Goal: Task Accomplishment & Management: Use online tool/utility

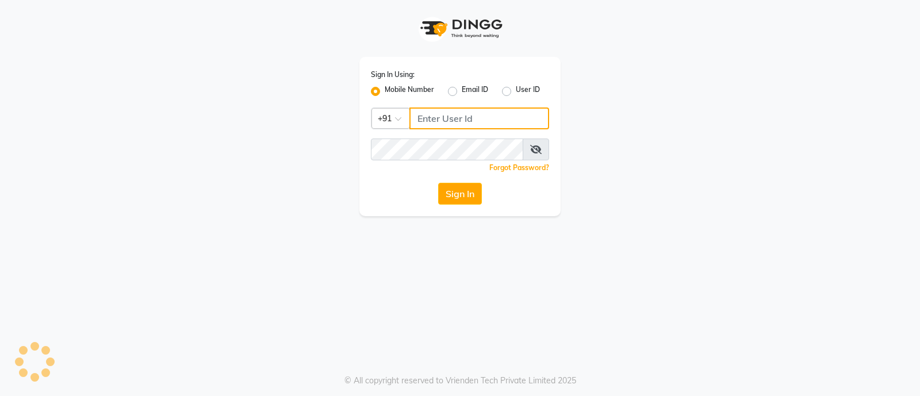
type input "8448189292"
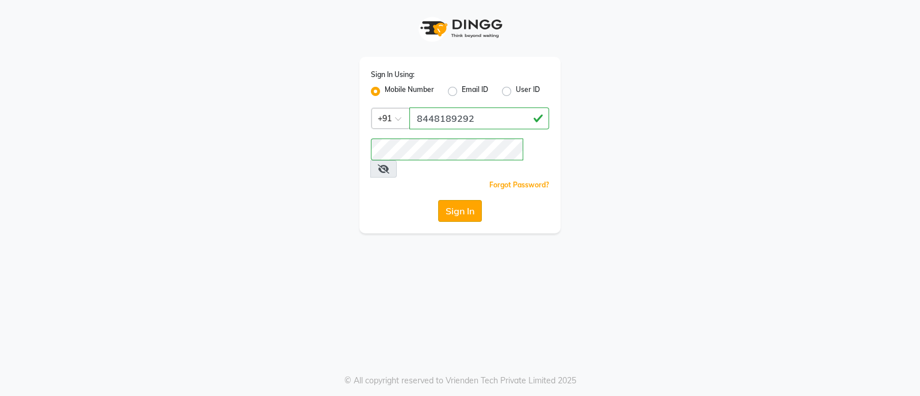
click at [455, 200] on button "Sign In" at bounding box center [460, 211] width 44 height 22
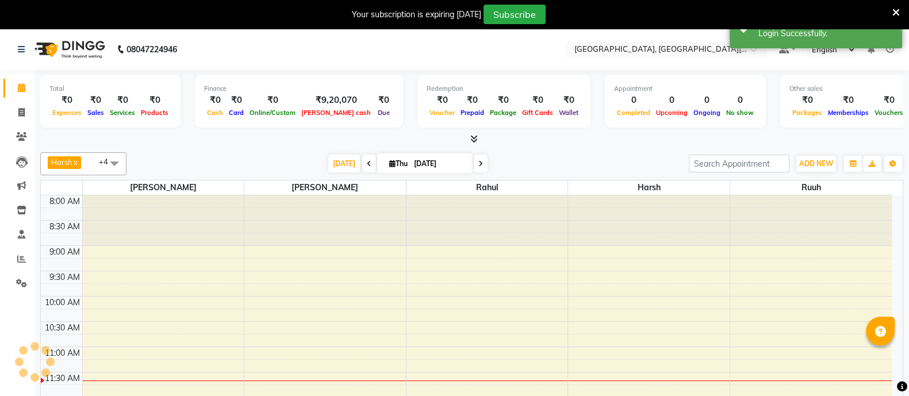
select select "en"
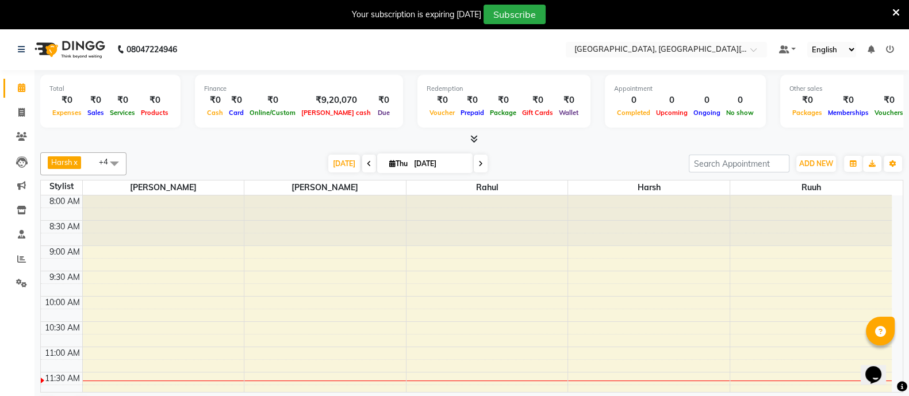
click at [894, 14] on icon at bounding box center [895, 12] width 7 height 10
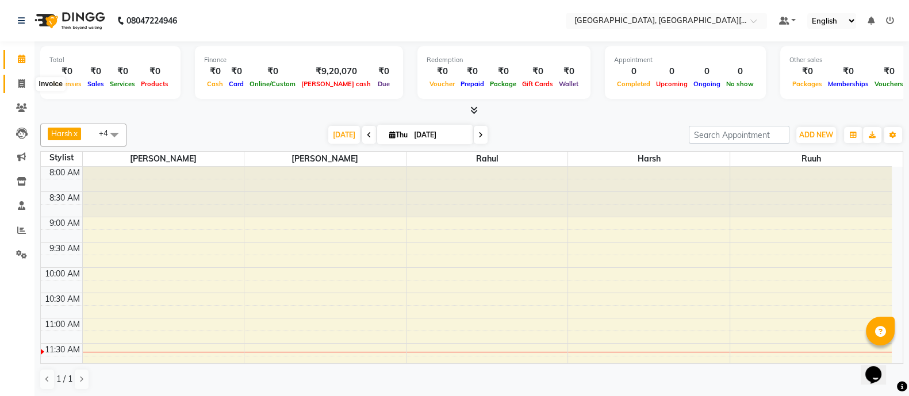
click at [26, 78] on span at bounding box center [21, 84] width 20 height 13
select select "service"
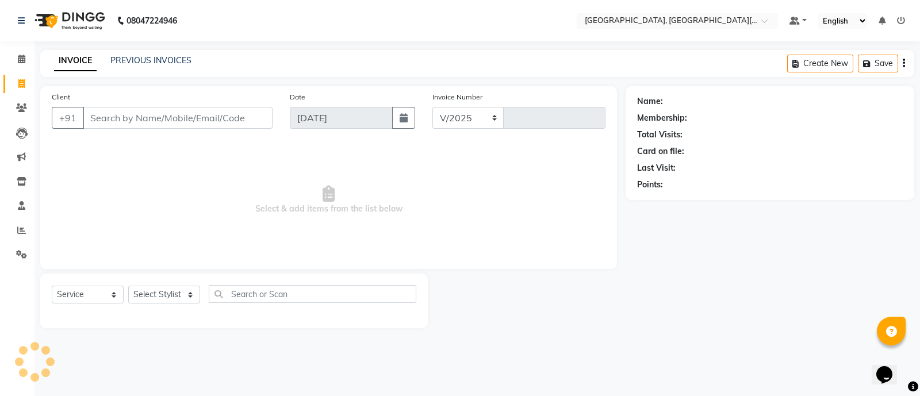
select select "4884"
type input "2435"
click at [152, 124] on input "Client" at bounding box center [178, 118] width 190 height 22
type input "9413109440"
click at [239, 128] on button "Add Client" at bounding box center [242, 118] width 59 height 22
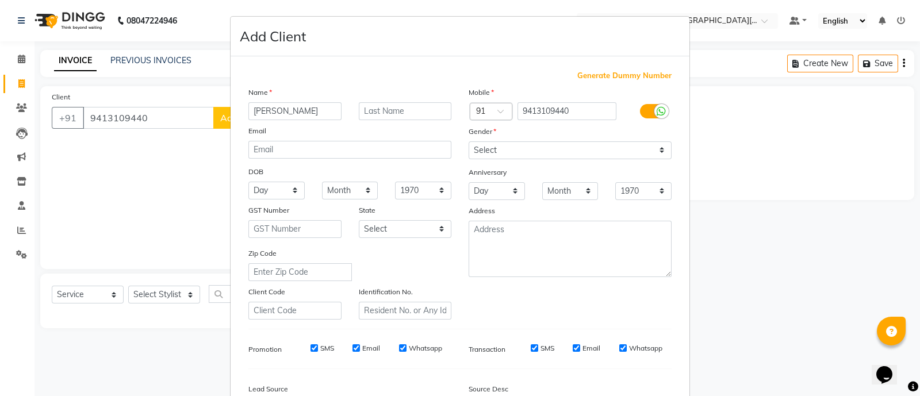
type input "[PERSON_NAME]"
click at [499, 145] on select "Select [DEMOGRAPHIC_DATA] [DEMOGRAPHIC_DATA] Other Prefer Not To Say" at bounding box center [569, 150] width 203 height 18
select select "[DEMOGRAPHIC_DATA]"
click at [468, 142] on select "Select [DEMOGRAPHIC_DATA] [DEMOGRAPHIC_DATA] Other Prefer Not To Say" at bounding box center [569, 150] width 203 height 18
click at [399, 111] on input "text" at bounding box center [405, 111] width 93 height 18
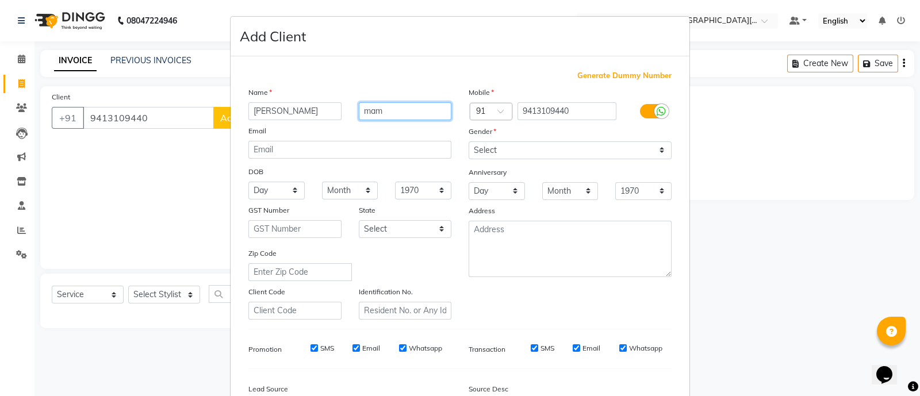
type input "mam"
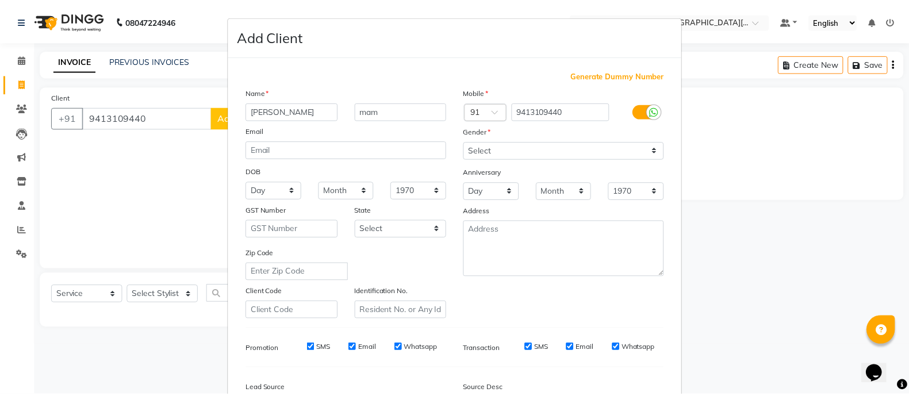
scroll to position [140, 0]
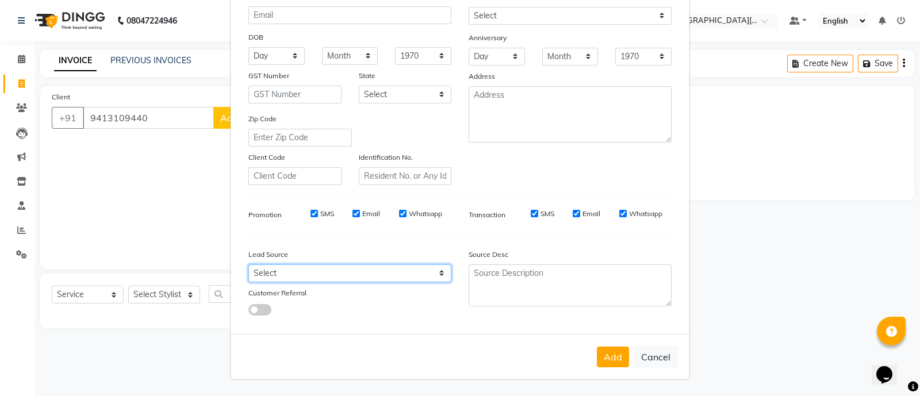
click at [375, 269] on select "Select Walk-in Referral Internet Friend Word of Mouth Advertisement Facebook Ju…" at bounding box center [349, 273] width 203 height 18
select select "32608"
click at [248, 264] on select "Select Walk-in Referral Internet Friend Word of Mouth Advertisement Facebook Ju…" at bounding box center [349, 273] width 203 height 18
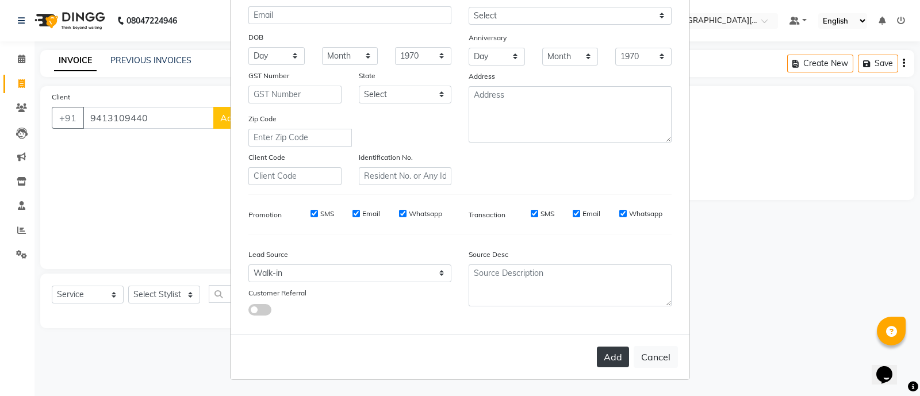
click at [609, 356] on button "Add" at bounding box center [613, 357] width 32 height 21
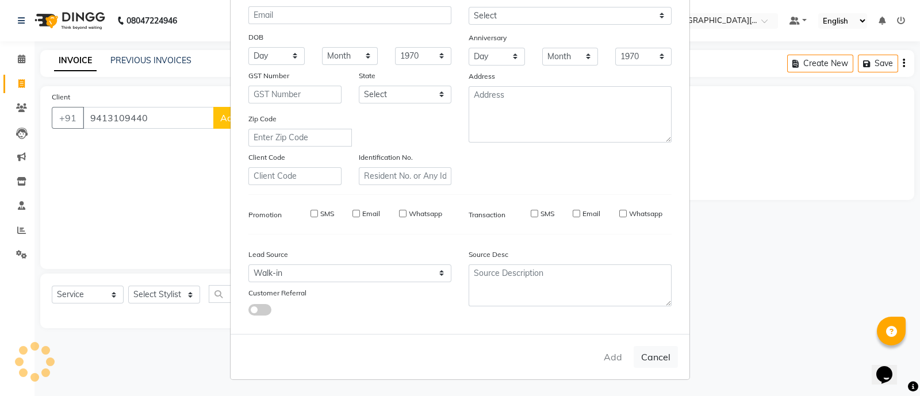
select select
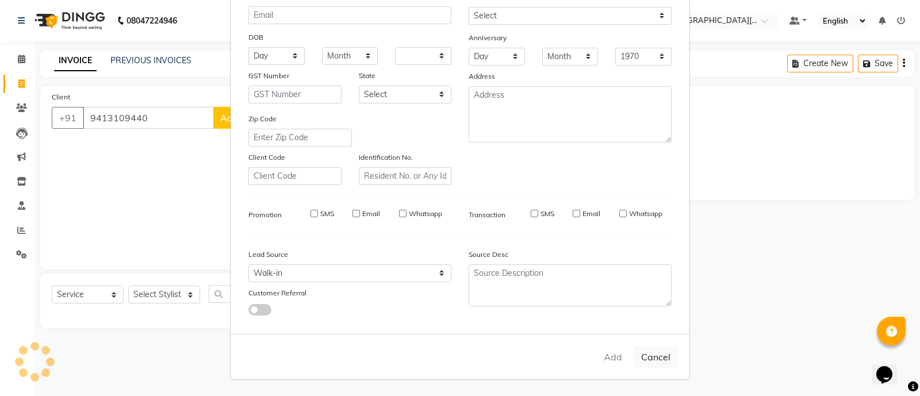
select select
checkbox input "false"
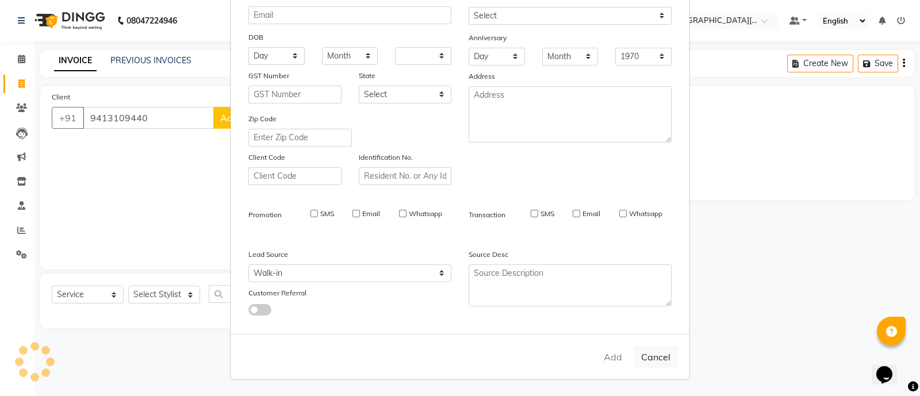
checkbox input "false"
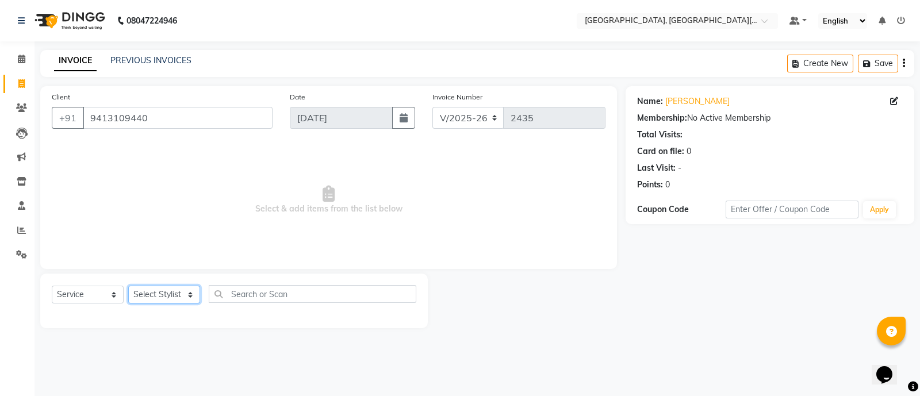
click at [178, 289] on select "Select Stylist [PERSON_NAME] [PERSON_NAME] GAURAV gulshan [PERSON_NAME] Manager…" at bounding box center [164, 295] width 72 height 18
select select "89451"
click at [128, 286] on select "Select Stylist [PERSON_NAME] [PERSON_NAME] GAURAV gulshan [PERSON_NAME] Manager…" at bounding box center [164, 295] width 72 height 18
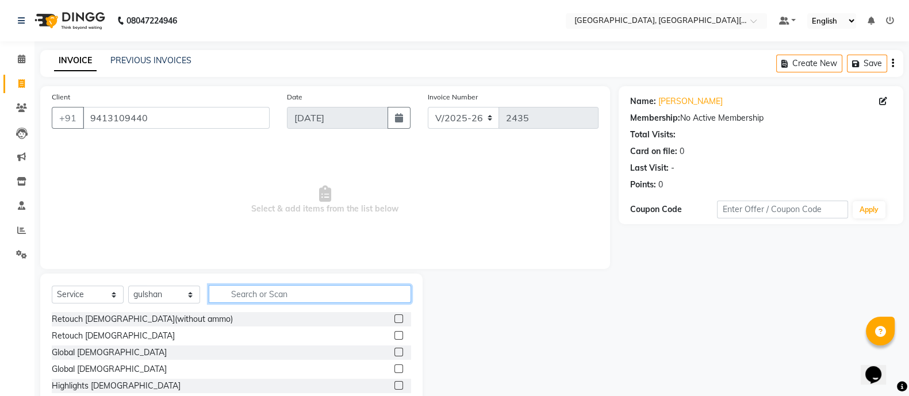
click at [247, 289] on input "text" at bounding box center [310, 294] width 202 height 18
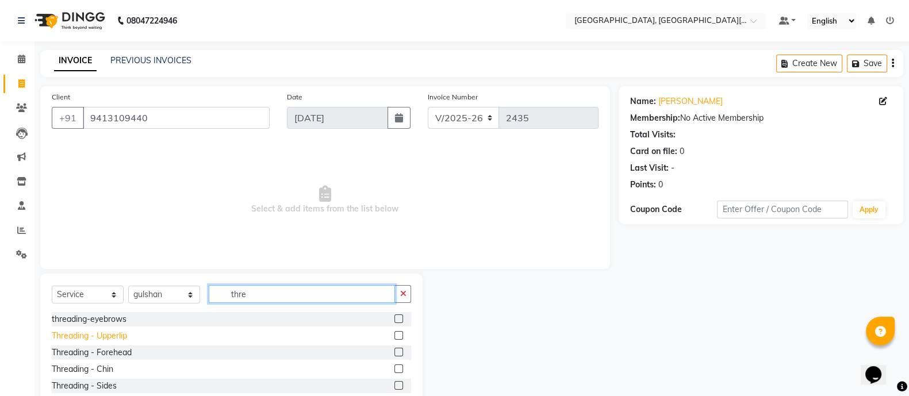
type input "thre"
click at [105, 335] on div "Threading - Upperlip" at bounding box center [89, 336] width 75 height 12
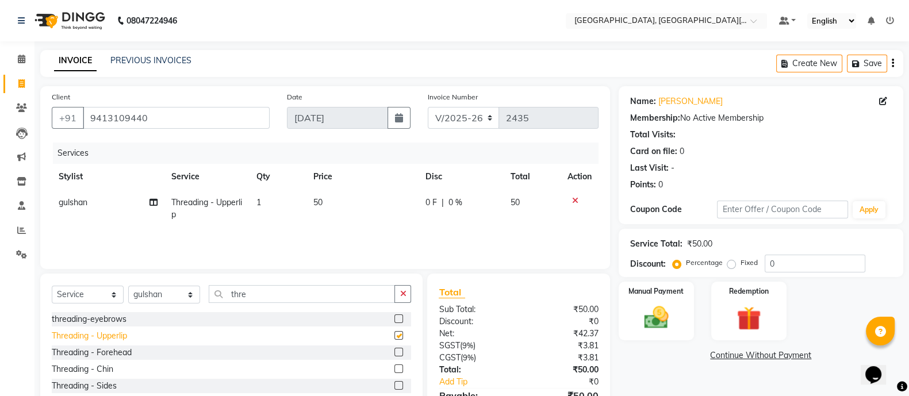
checkbox input "false"
click at [103, 373] on div "Threading - Chin" at bounding box center [83, 369] width 62 height 12
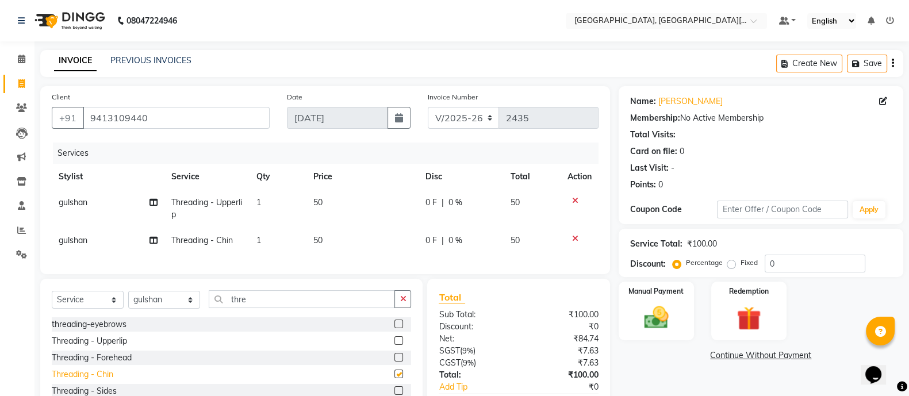
checkbox input "false"
click at [660, 317] on img at bounding box center [656, 317] width 41 height 29
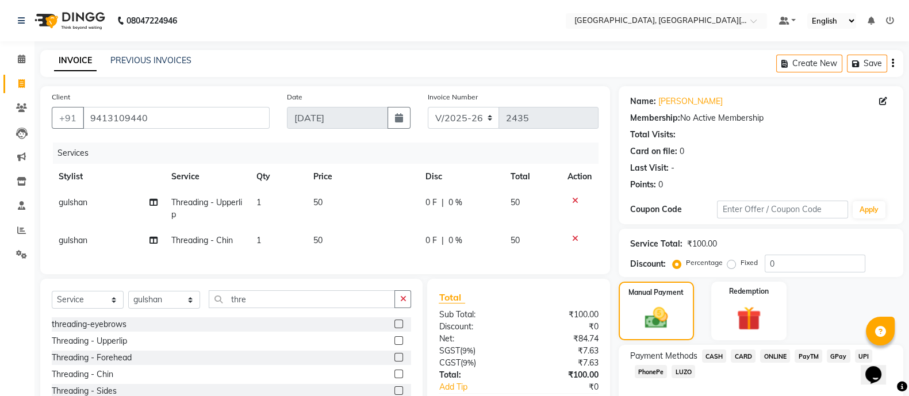
click at [708, 356] on span "CASH" at bounding box center [714, 355] width 25 height 13
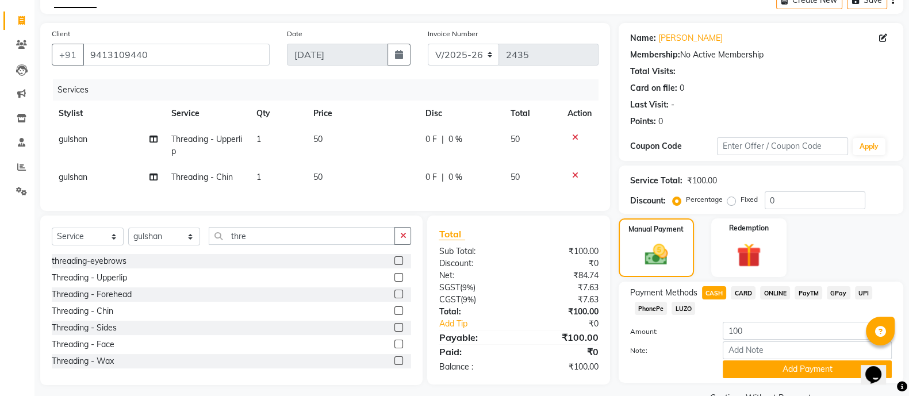
scroll to position [92, 0]
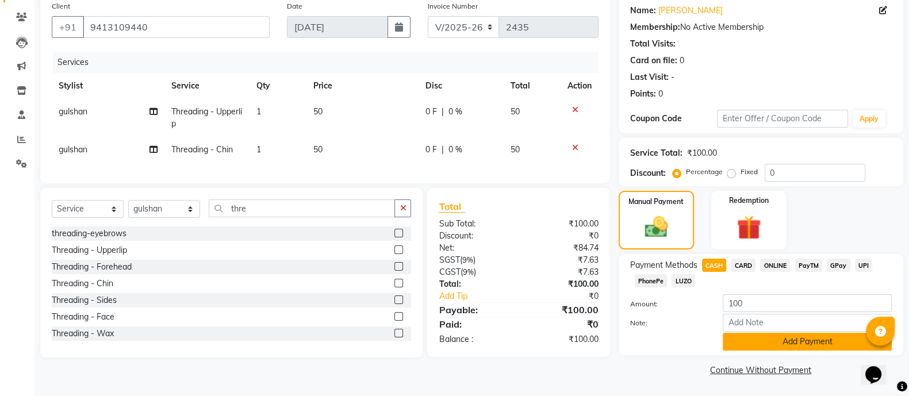
click at [801, 343] on button "Add Payment" at bounding box center [806, 342] width 169 height 18
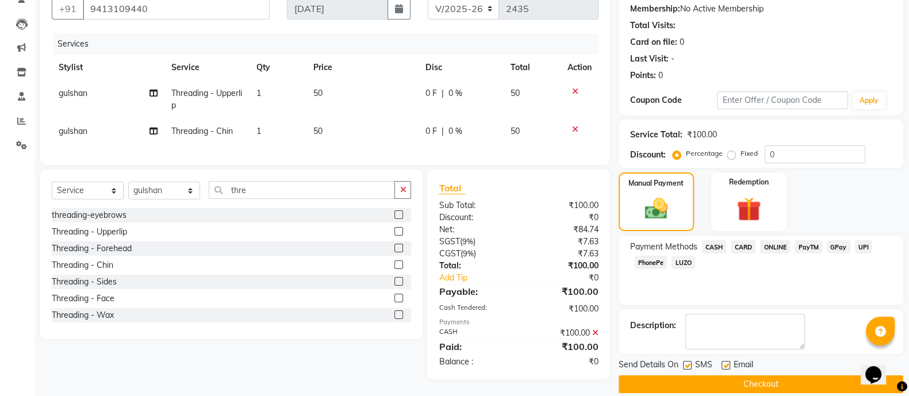
scroll to position [123, 0]
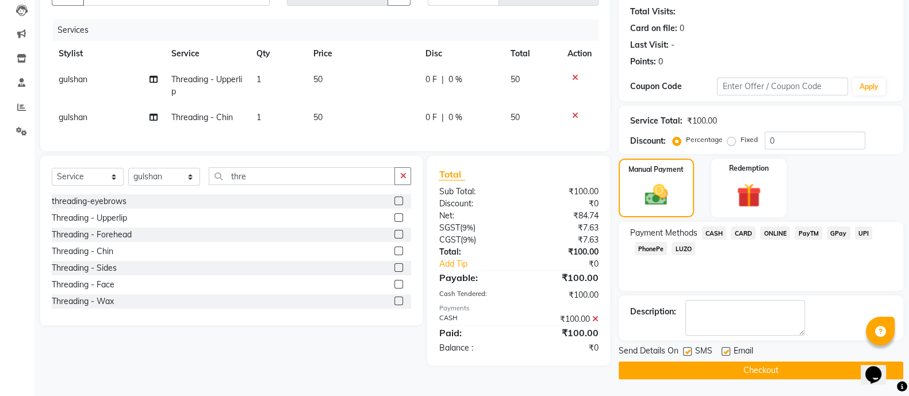
click at [831, 374] on button "Checkout" at bounding box center [760, 371] width 285 height 18
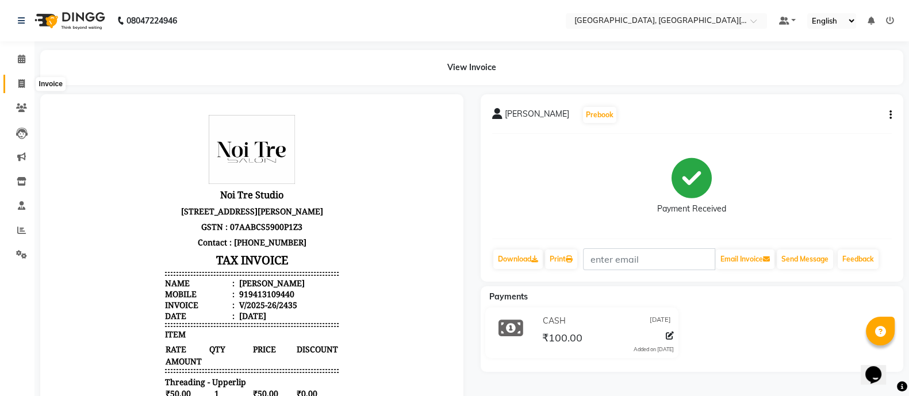
click at [14, 78] on span at bounding box center [21, 84] width 20 height 13
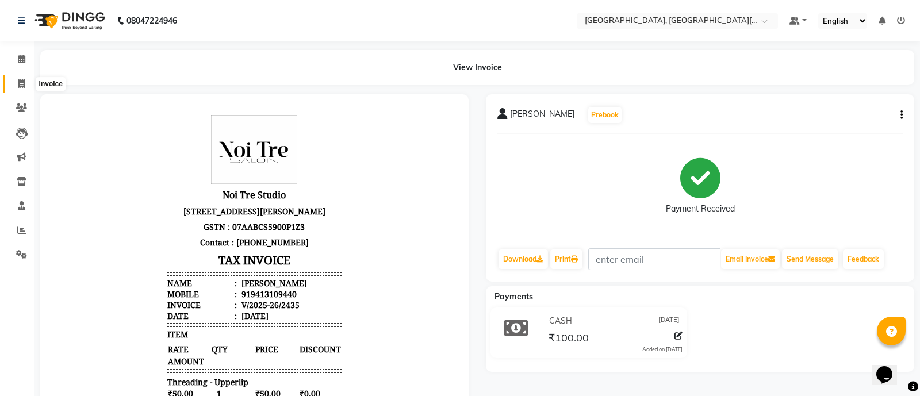
select select "service"
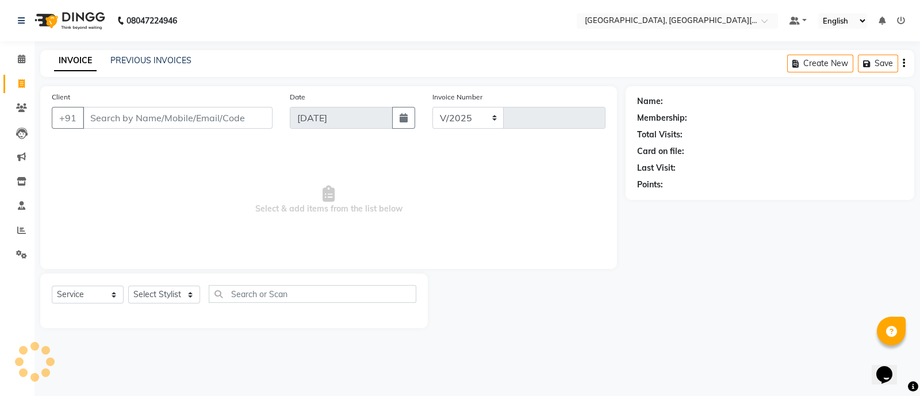
select select "4884"
type input "2436"
click at [129, 262] on div "Client +91 Date [DATE] Invoice Number V/2025 V/[PHONE_NUMBER] Select & add item…" at bounding box center [328, 177] width 577 height 183
click at [195, 116] on input "Client" at bounding box center [178, 118] width 190 height 22
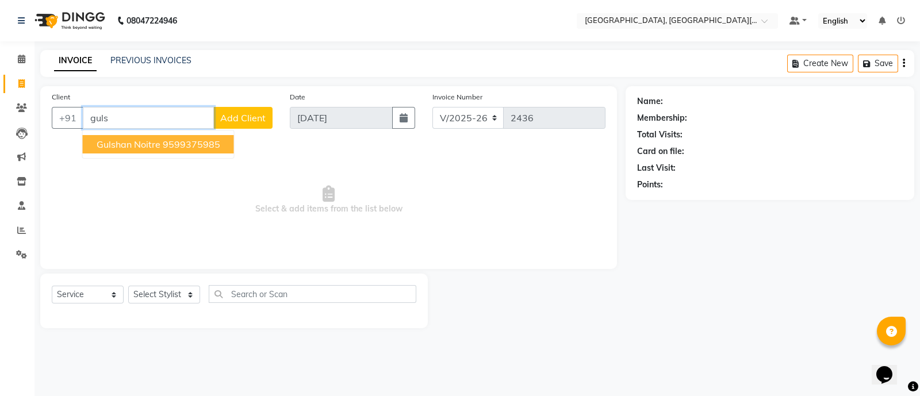
click at [156, 151] on button "gulshan noitre 9599375985" at bounding box center [158, 144] width 151 height 18
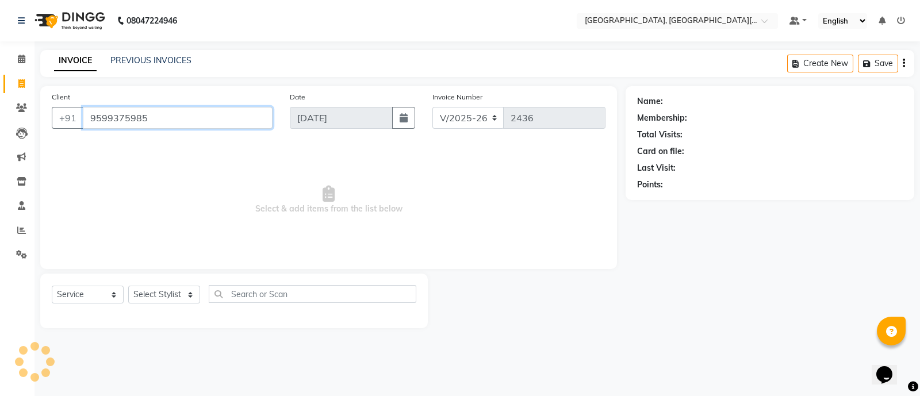
type input "9599375985"
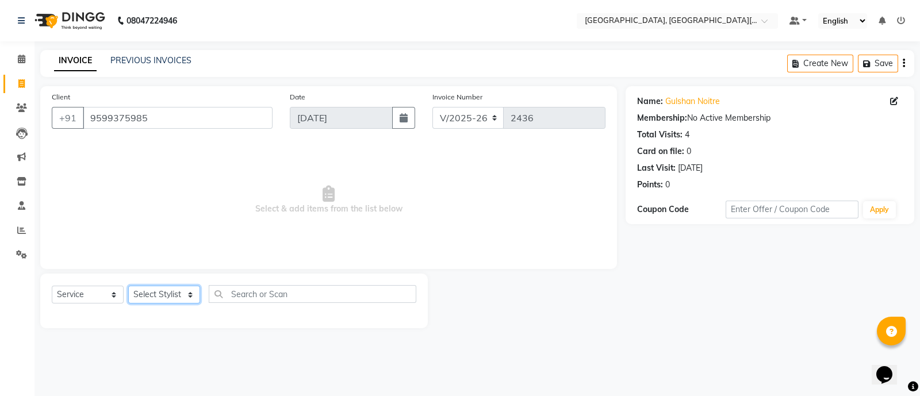
click at [178, 298] on select "Select Stylist [PERSON_NAME] [PERSON_NAME] GAURAV gulshan [PERSON_NAME] Manager…" at bounding box center [164, 295] width 72 height 18
select select "89451"
click at [128, 286] on select "Select Stylist [PERSON_NAME] [PERSON_NAME] GAURAV gulshan [PERSON_NAME] Manager…" at bounding box center [164, 295] width 72 height 18
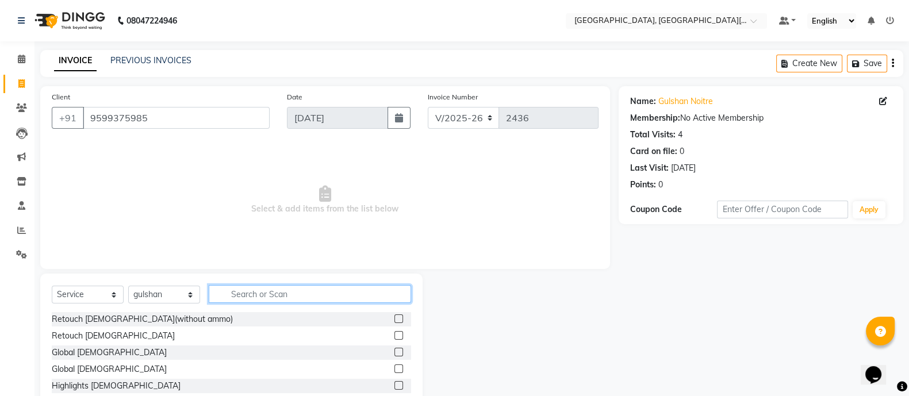
click at [260, 297] on input "text" at bounding box center [310, 294] width 202 height 18
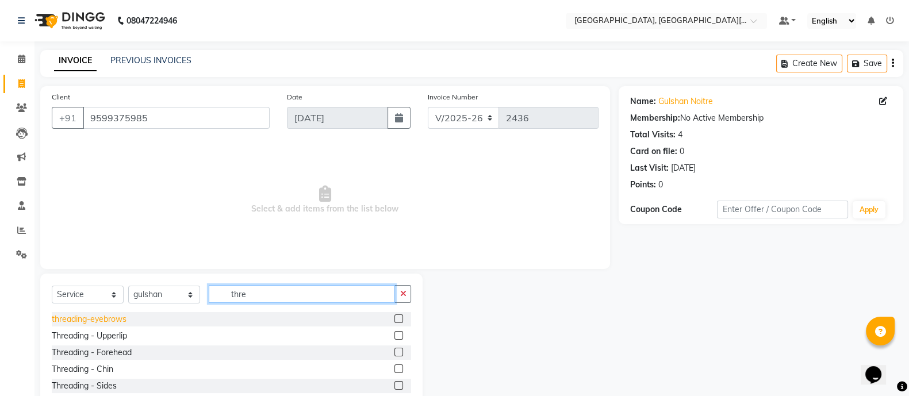
type input "thre"
click at [106, 317] on div "threading-eyebrows" at bounding box center [89, 319] width 75 height 12
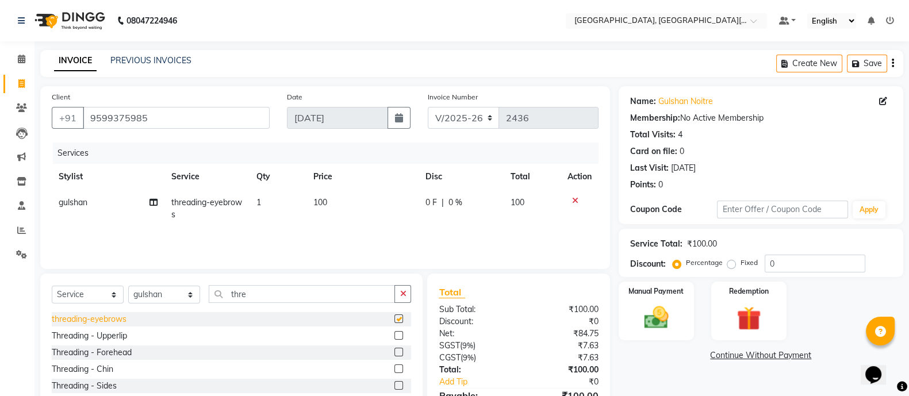
checkbox input "false"
click at [648, 317] on img at bounding box center [656, 317] width 41 height 29
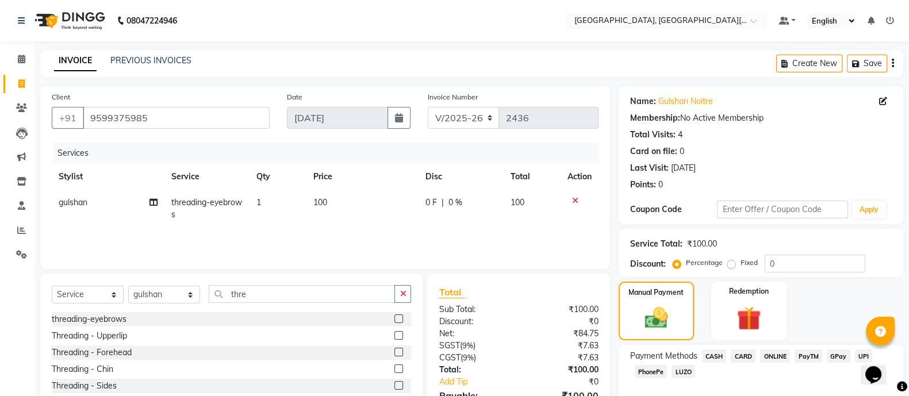
click at [716, 352] on span "CASH" at bounding box center [714, 355] width 25 height 13
drag, startPoint x: 903, startPoint y: 352, endPoint x: 913, endPoint y: 349, distance: 10.2
click at [909, 349] on html "08047224946 Select Location × [GEOGRAPHIC_DATA], [GEOGRAPHIC_DATA][PERSON_NAME]…" at bounding box center [454, 198] width 909 height 396
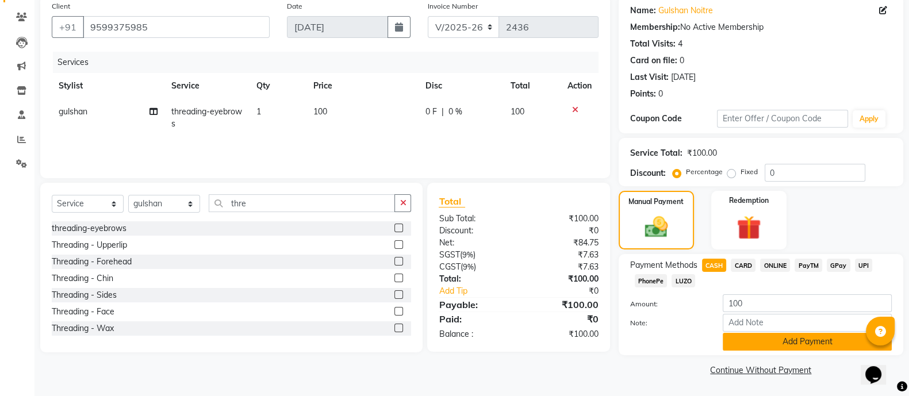
click at [786, 341] on button "Add Payment" at bounding box center [806, 342] width 169 height 18
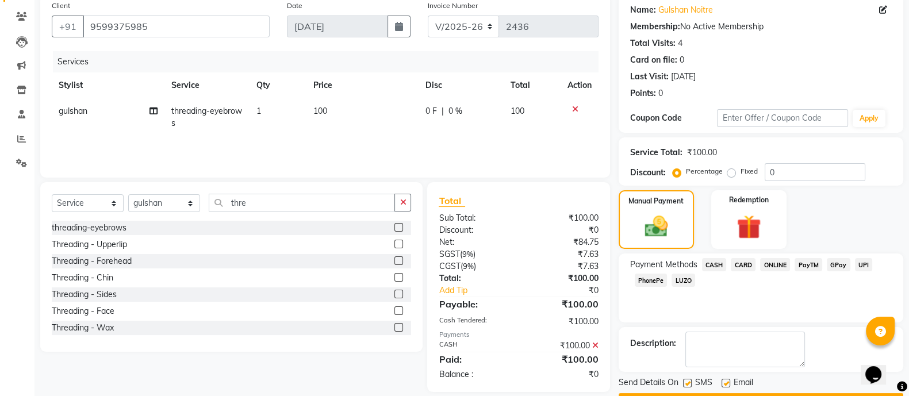
scroll to position [123, 0]
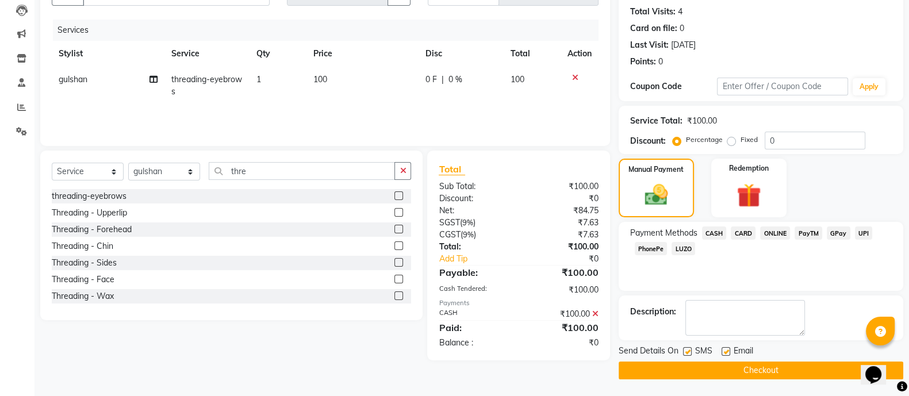
click at [801, 376] on button "Checkout" at bounding box center [760, 371] width 285 height 18
